Goal: Information Seeking & Learning: Learn about a topic

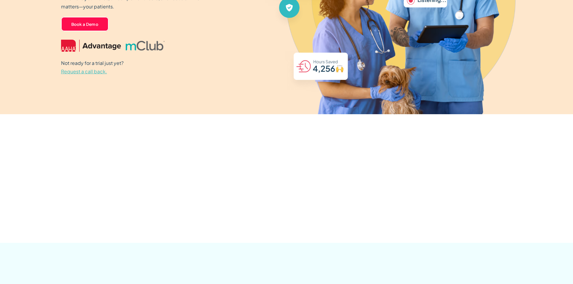
scroll to position [211, 0]
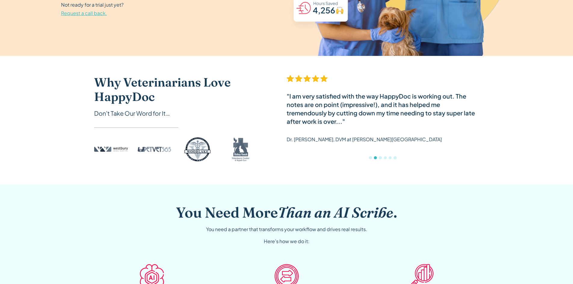
click at [381, 159] on div "Show slide 3 of 6" at bounding box center [380, 158] width 3 height 3
click at [384, 158] on div "Show slide 4 of 6" at bounding box center [385, 158] width 3 height 3
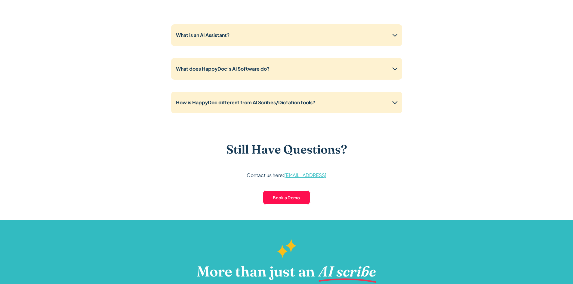
scroll to position [1505, 0]
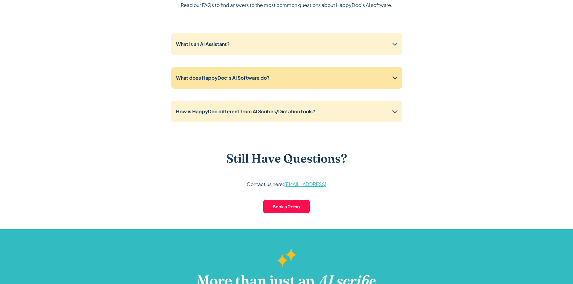
click at [292, 84] on div "What does HappyDoc’s AI Software do?" at bounding box center [286, 78] width 231 height 22
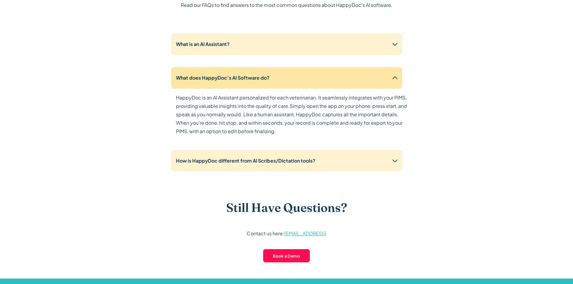
click at [281, 88] on div "What does HappyDoc’s AI Software do?" at bounding box center [286, 78] width 231 height 22
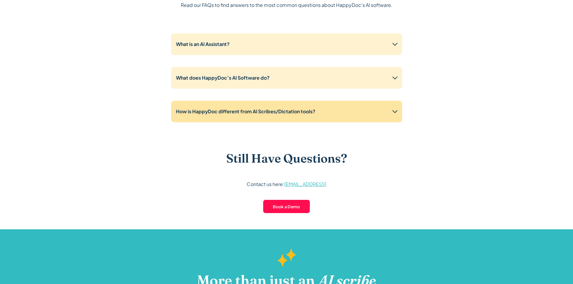
click at [293, 115] on div "How is HappyDoc different from AI Scribes/Dictation tools?" at bounding box center [286, 112] width 231 height 22
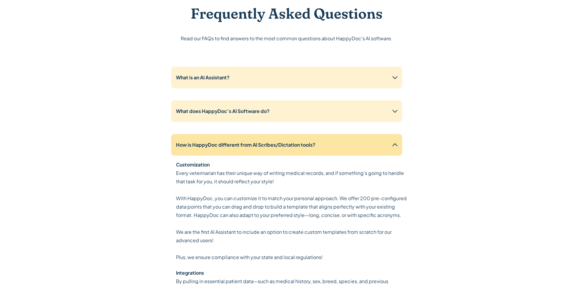
scroll to position [1457, 0]
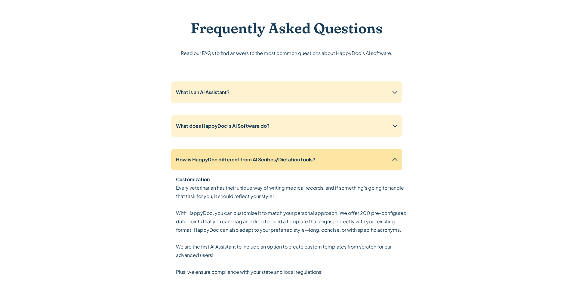
click at [391, 155] on div "How is HappyDoc different from AI Scribes/Dictation tools?" at bounding box center [286, 160] width 231 height 22
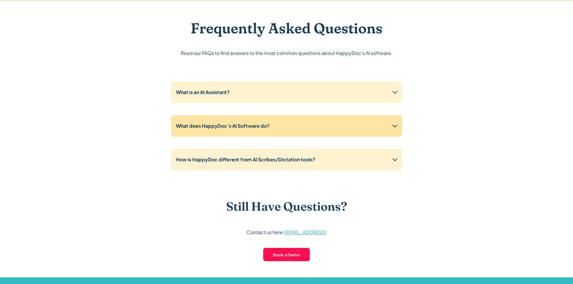
click at [386, 130] on div "What does HappyDoc’s AI Software do?" at bounding box center [286, 126] width 231 height 22
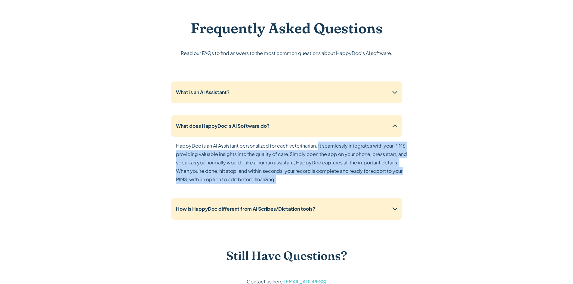
drag, startPoint x: 318, startPoint y: 147, endPoint x: 393, endPoint y: 186, distance: 85.4
click at [393, 186] on div "HappyDoc is an AI Assistant personalized for each veterinarian. It seamlessly i…" at bounding box center [291, 166] width 231 height 49
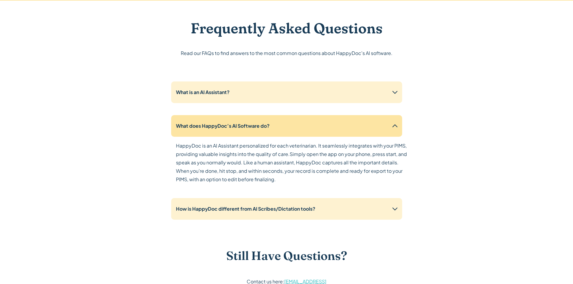
click at [394, 121] on div "What does HappyDoc’s AI Software do?" at bounding box center [286, 126] width 231 height 22
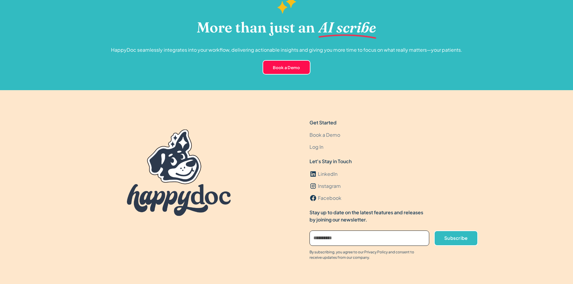
scroll to position [1781, 0]
